Goal: Information Seeking & Learning: Learn about a topic

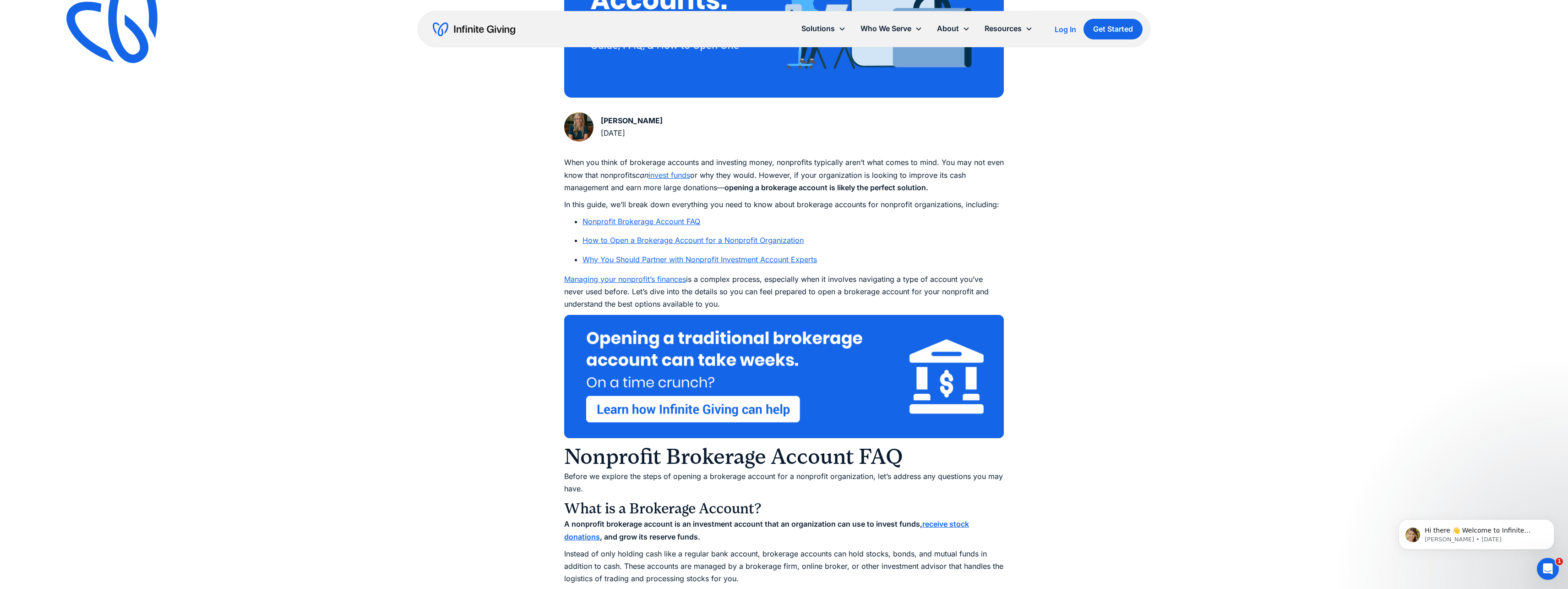
scroll to position [418, 0]
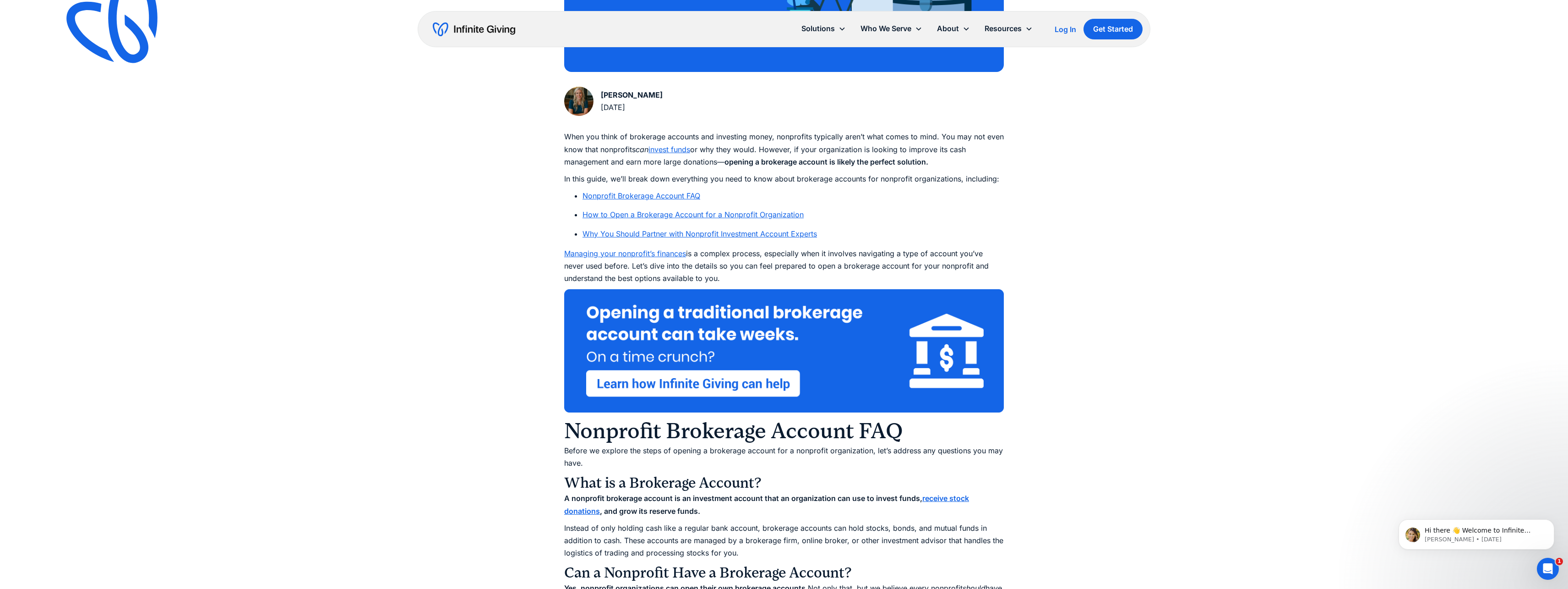
click at [602, 196] on link "Nonprofit Brokerage Account FAQ" at bounding box center [641, 195] width 118 height 10
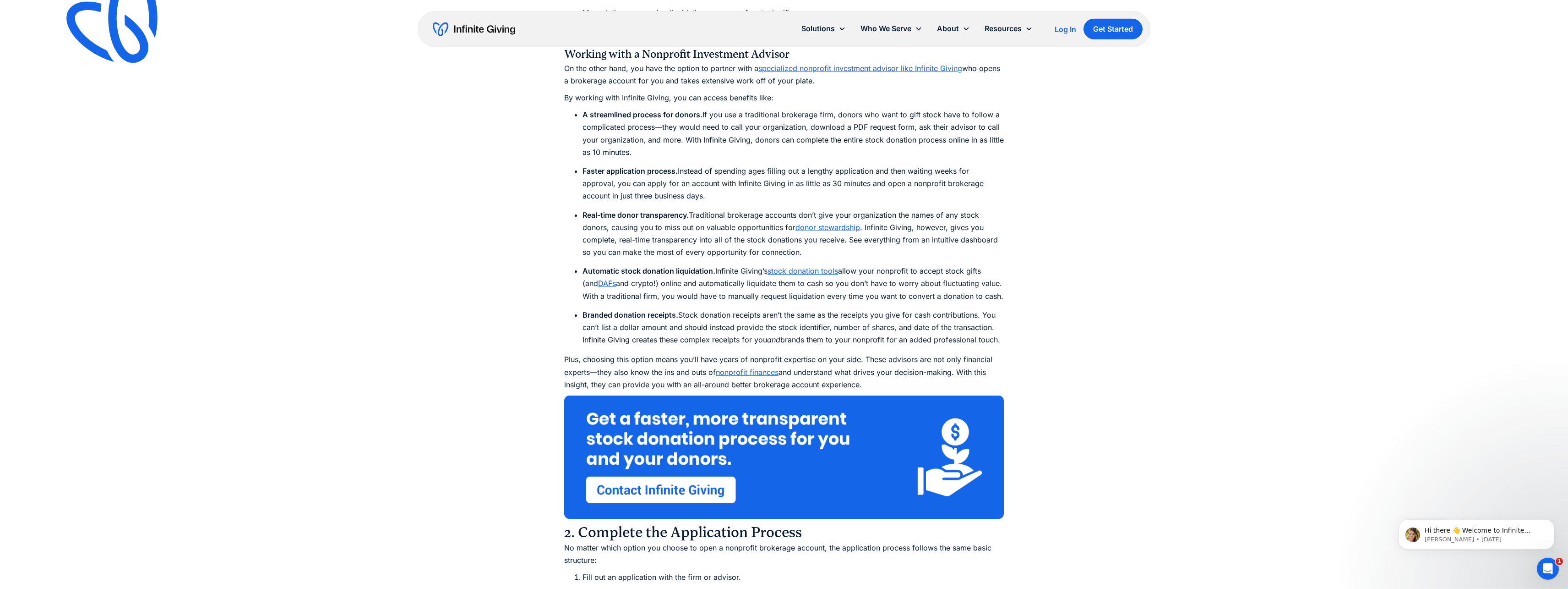
scroll to position [2820, 0]
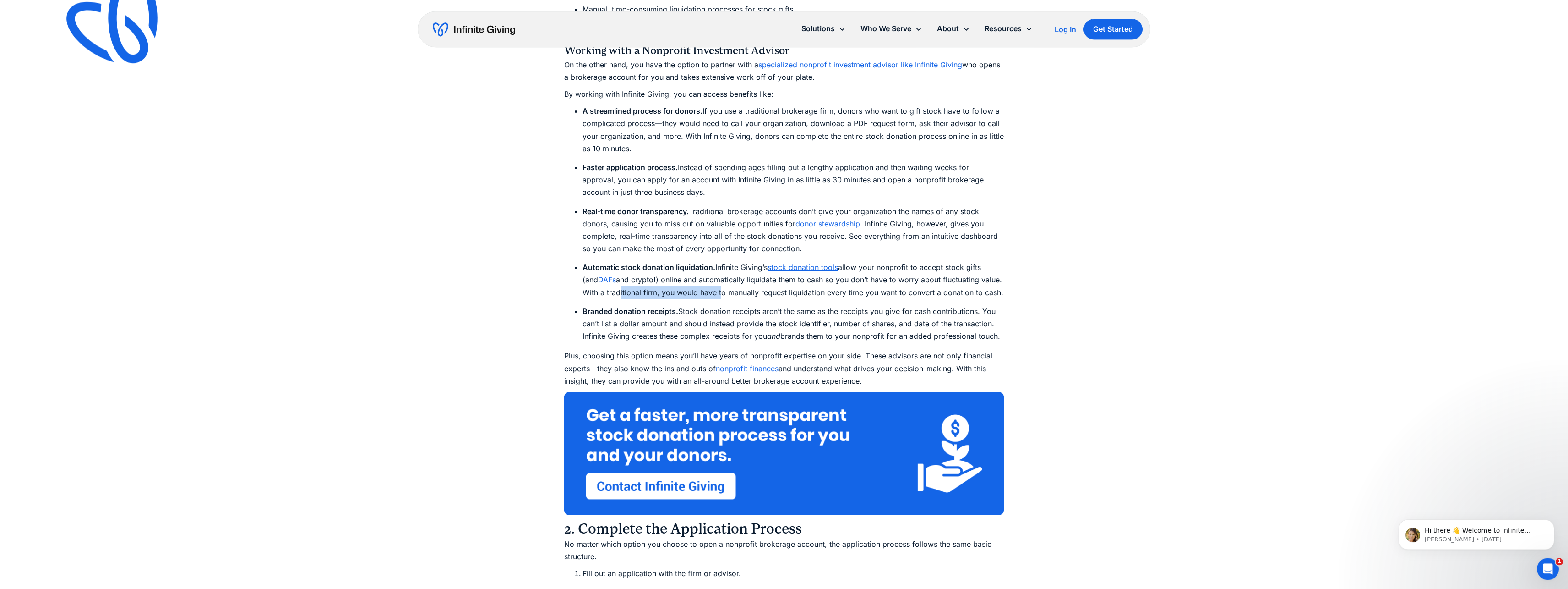
click at [621, 289] on li "Automatic stock donation liquidation. Infinite Giving’s stock donation tools al…" at bounding box center [793, 279] width 421 height 37
click at [688, 277] on li "Automatic stock donation liquidation. Infinite Giving’s stock donation tools al…" at bounding box center [793, 279] width 421 height 37
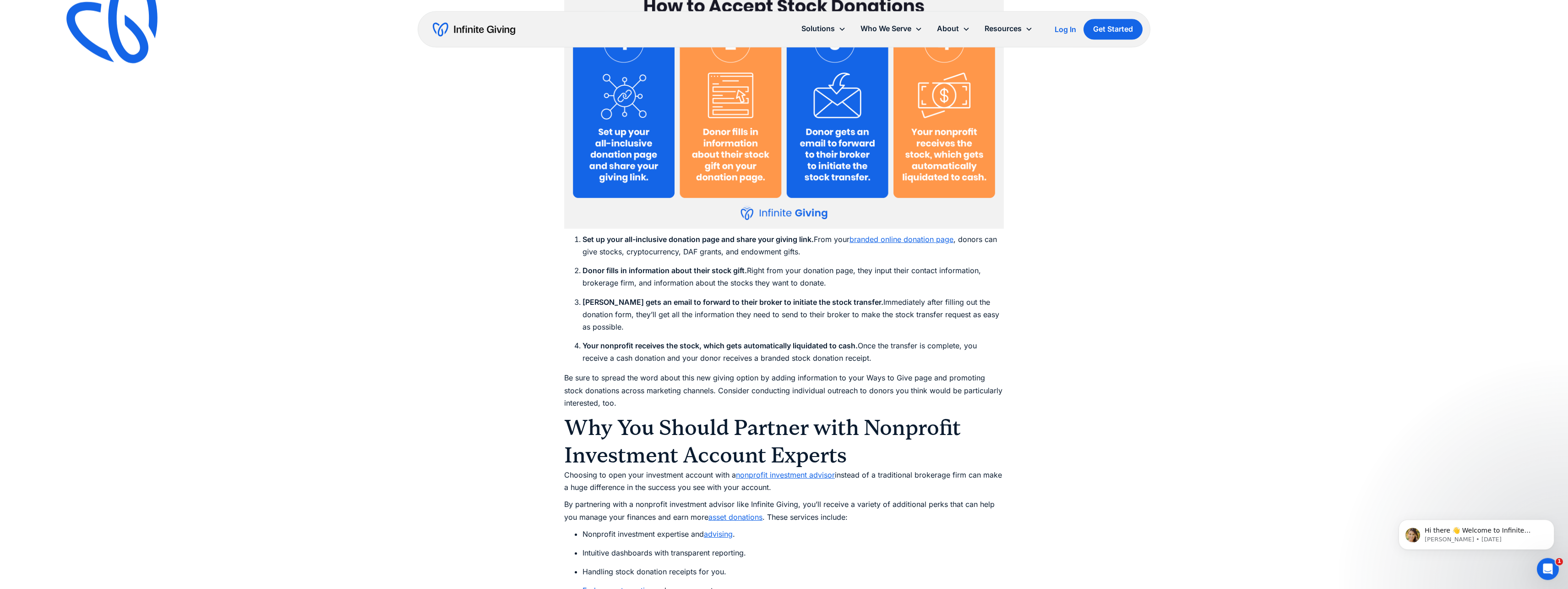
scroll to position [4283, 0]
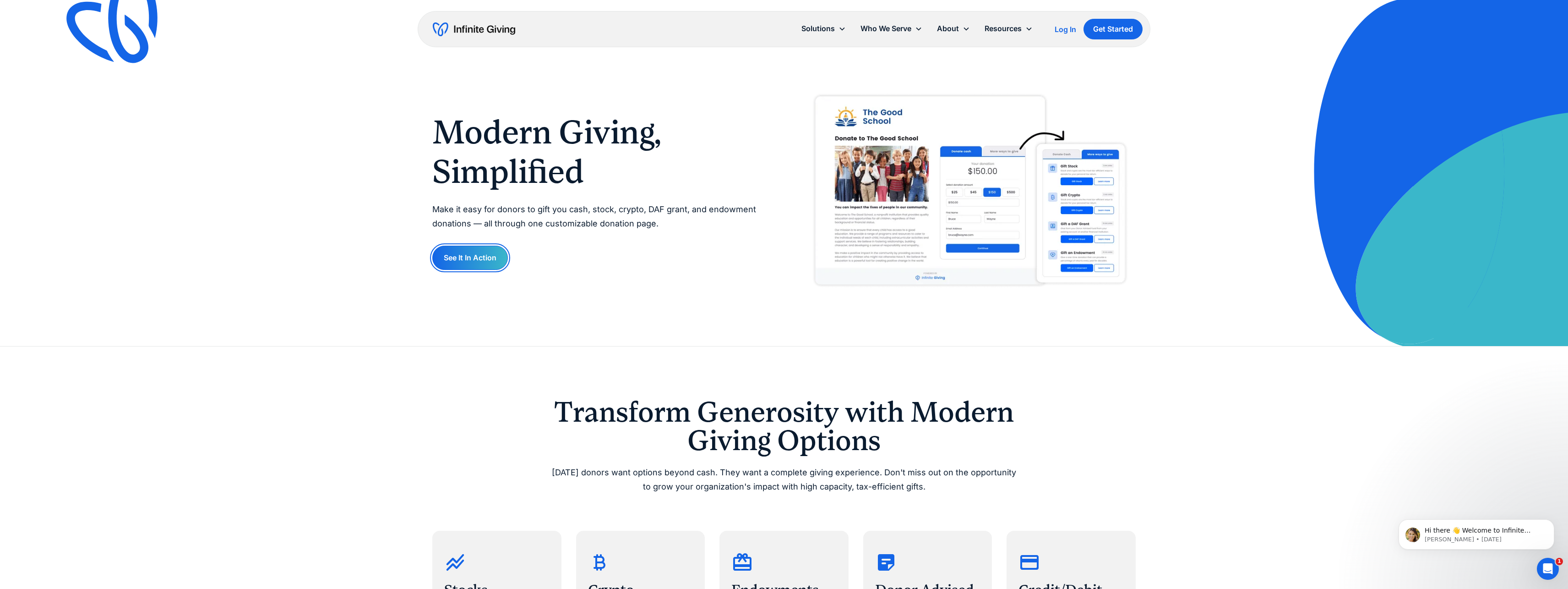
click at [459, 263] on link "See It In Action" at bounding box center [470, 258] width 75 height 24
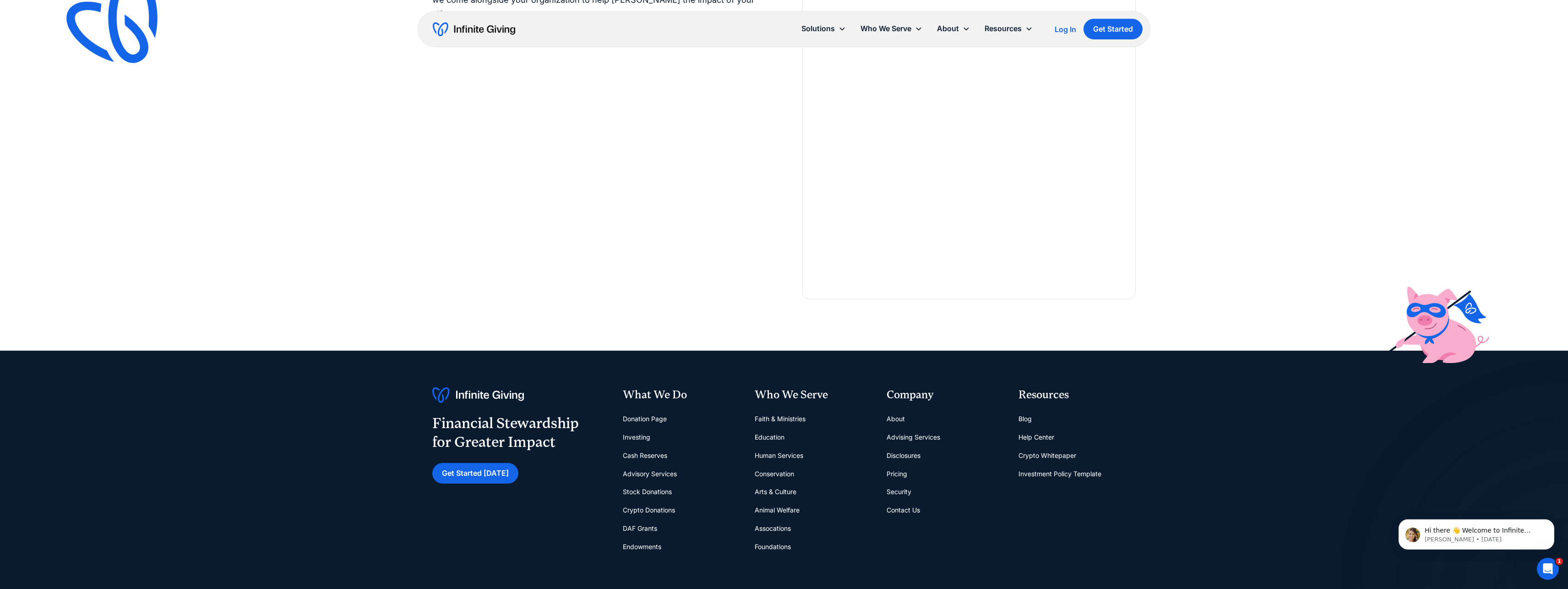
scroll to position [1977, 0]
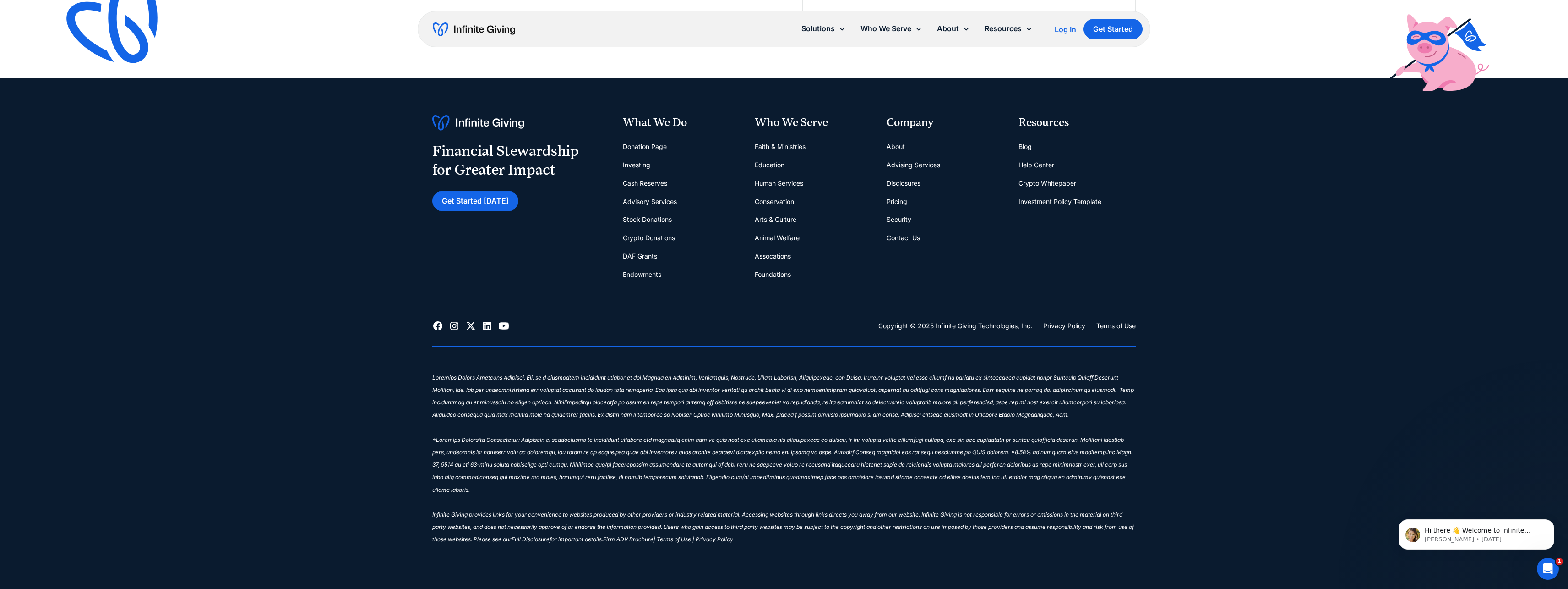
click at [895, 204] on link "Pricing" at bounding box center [897, 201] width 21 height 18
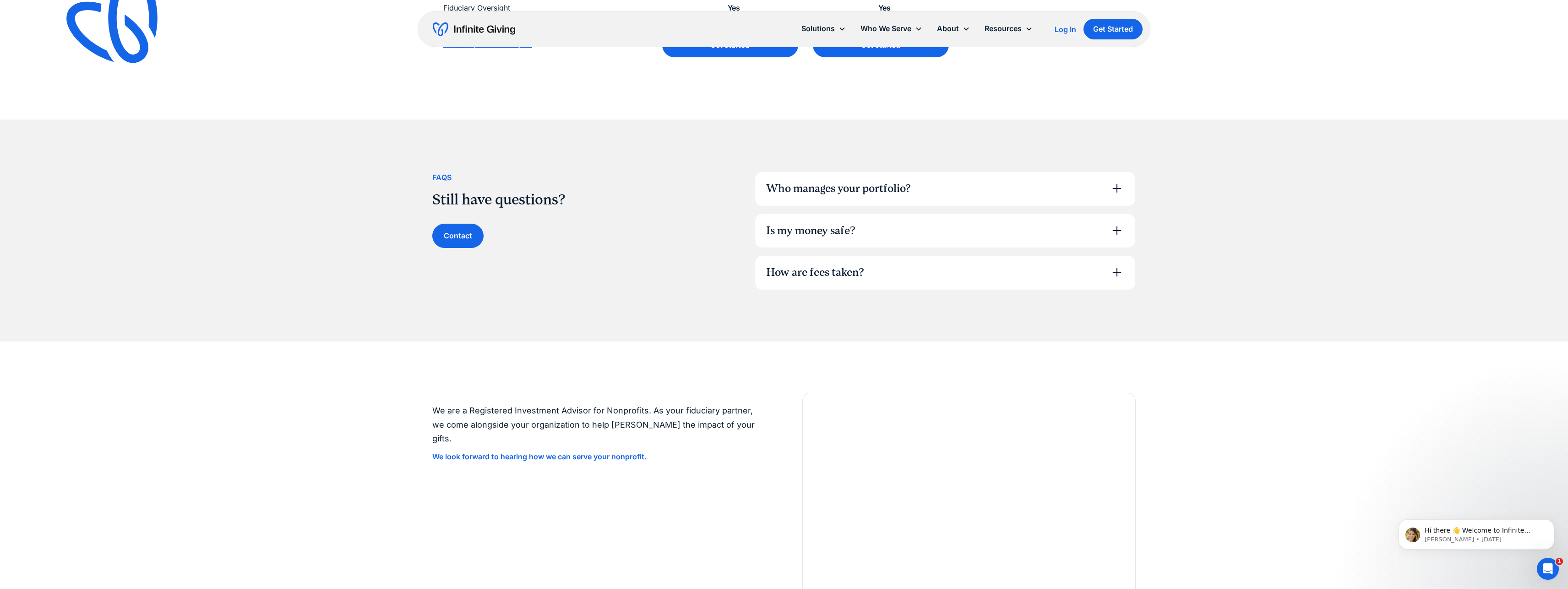
scroll to position [522, 0]
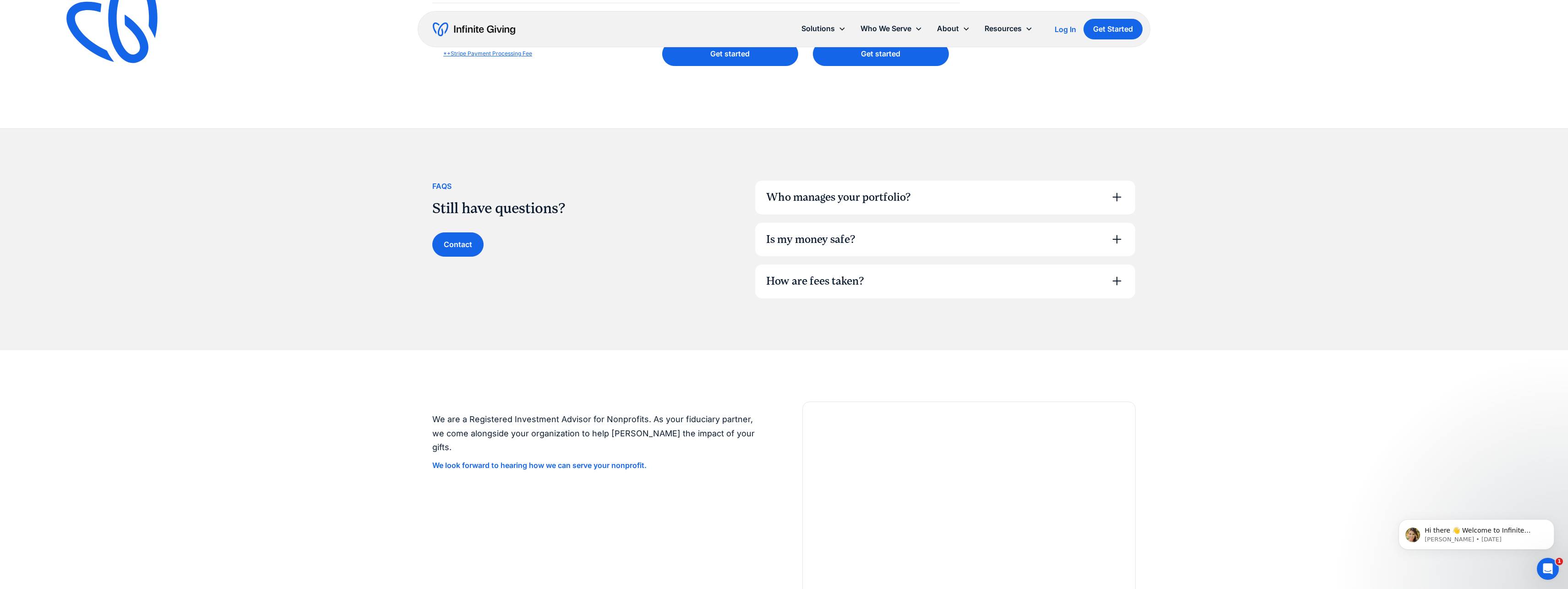
click at [829, 195] on div "Who manages your portfolio?" at bounding box center [838, 198] width 145 height 16
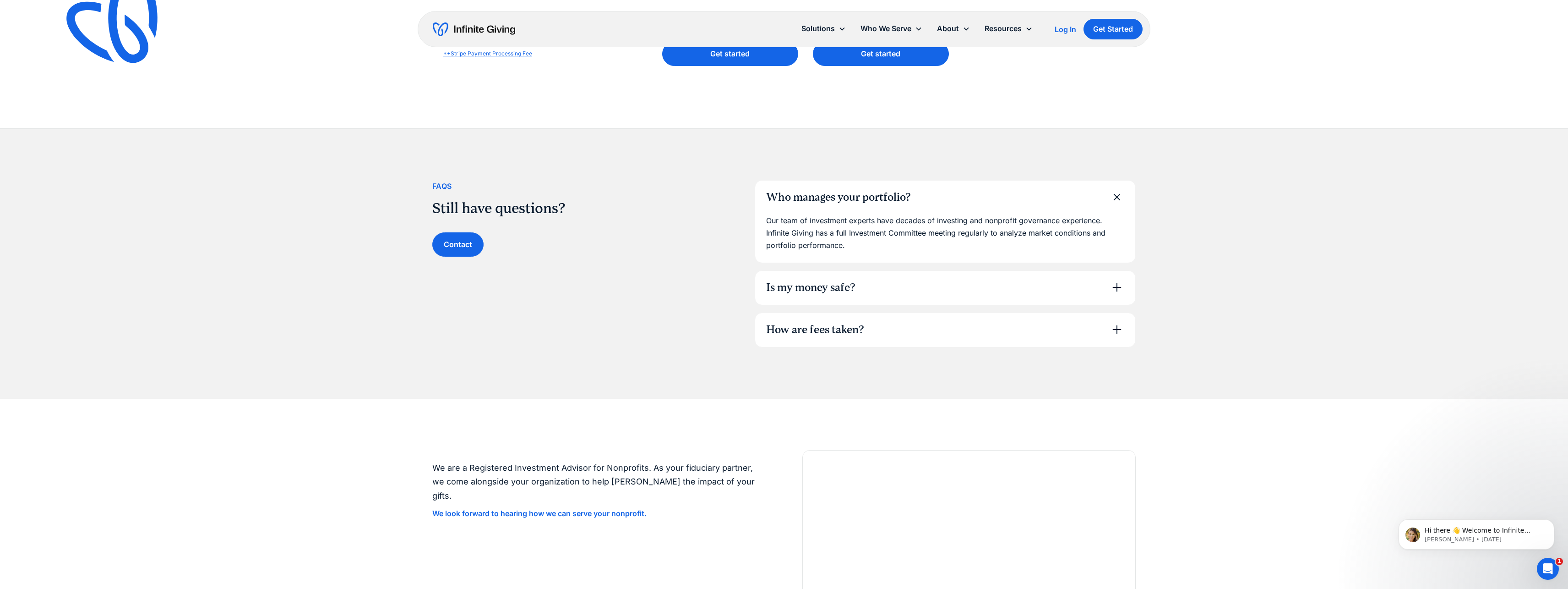
click at [790, 285] on div "Is my money safe?" at bounding box center [810, 288] width 89 height 16
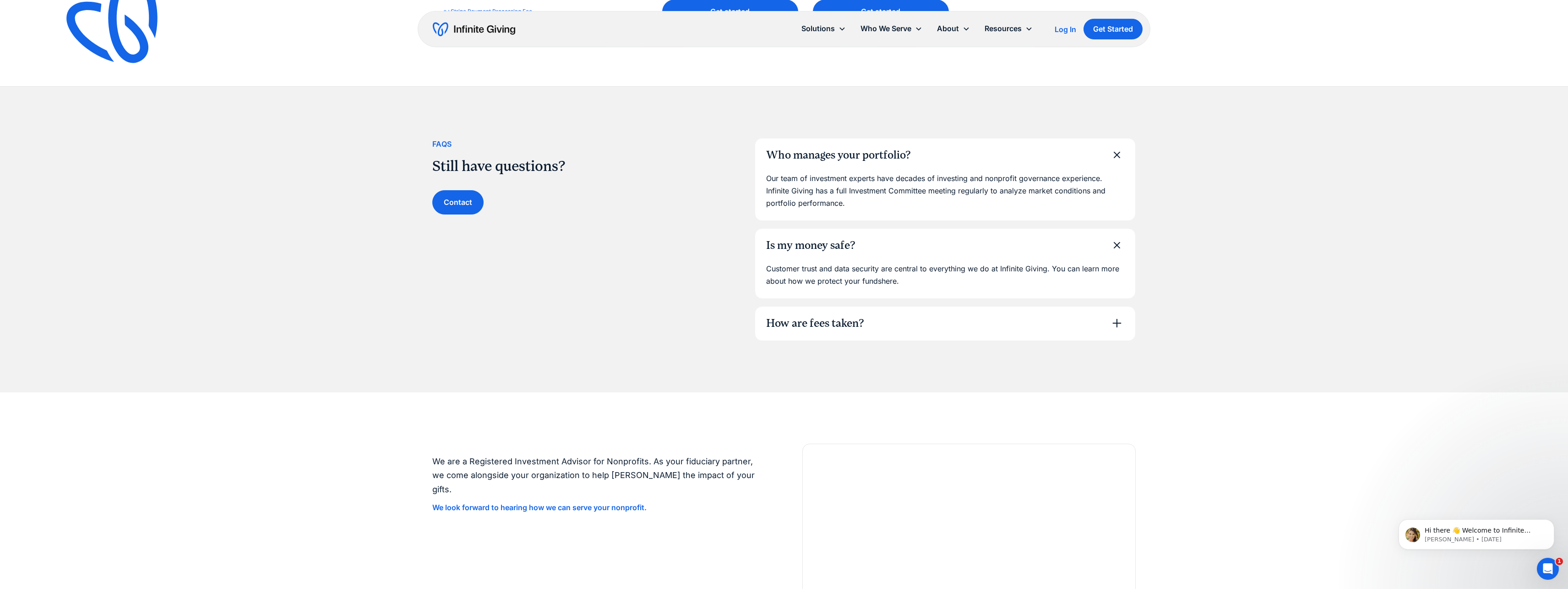
scroll to position [627, 0]
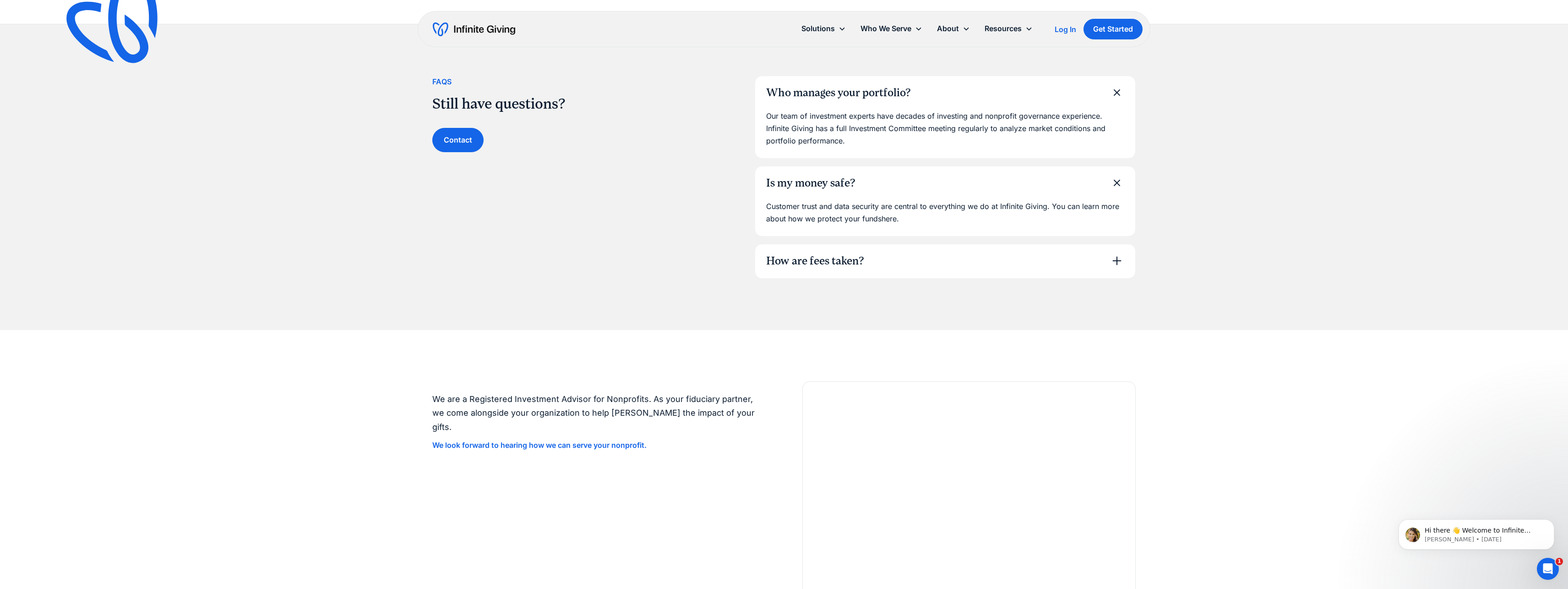
click at [817, 264] on div "How are fees taken?" at bounding box center [815, 261] width 98 height 16
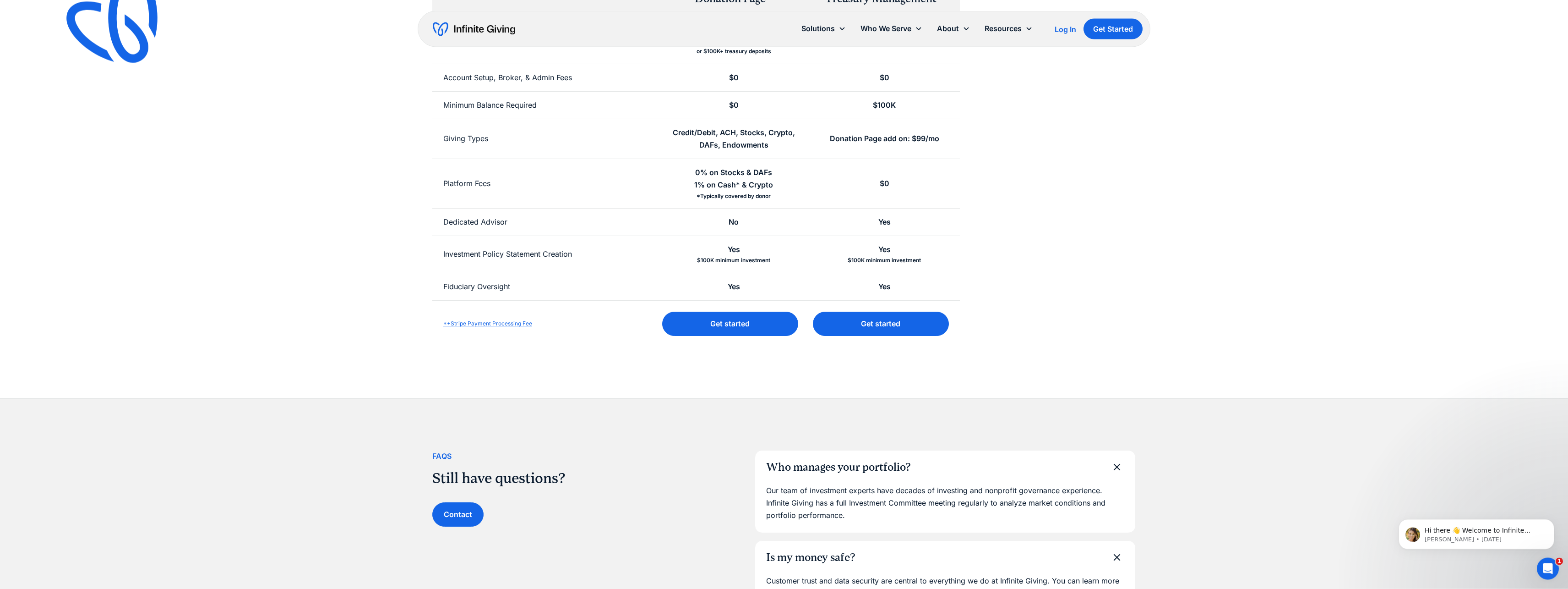
scroll to position [0, 0]
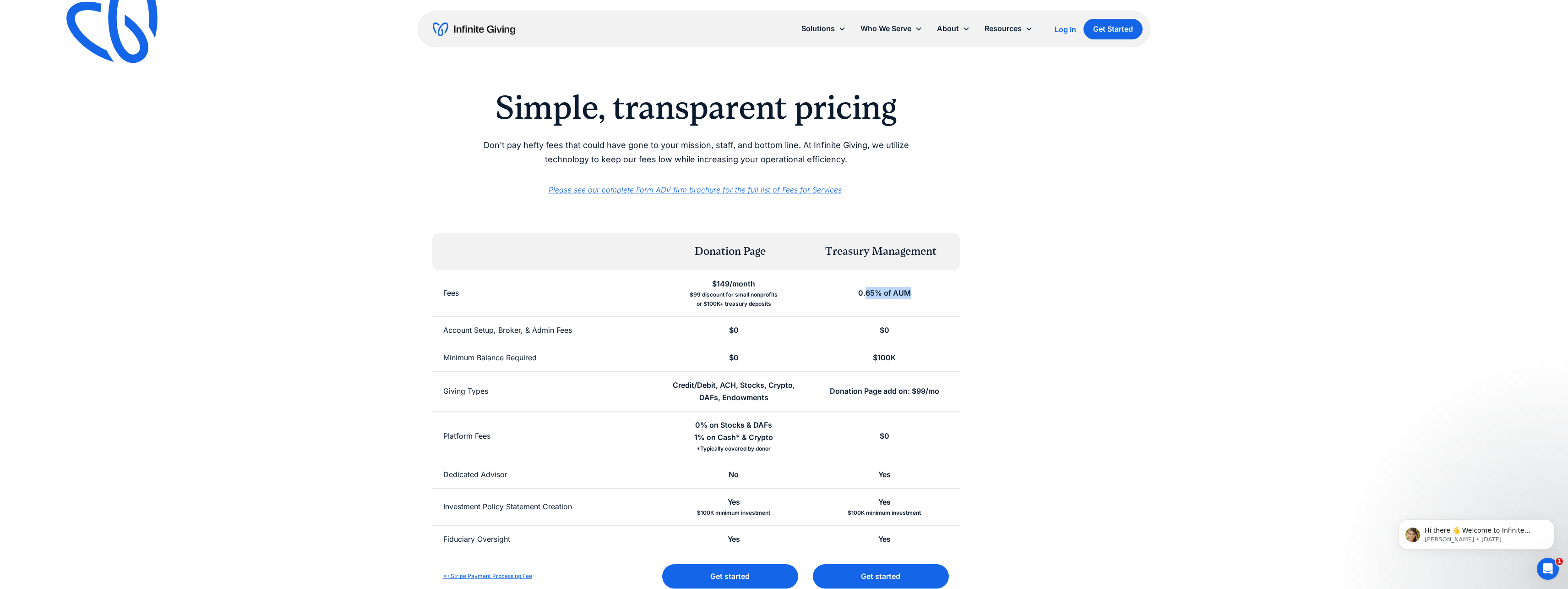
drag, startPoint x: 869, startPoint y: 296, endPoint x: 933, endPoint y: 294, distance: 64.0
click at [921, 294] on div "0.65% of AUM" at bounding box center [884, 293] width 151 height 46
click at [1109, 340] on div "Simple, transparent pricing Don't pay hefty fees that could have gone to your m…" at bounding box center [784, 325] width 703 height 651
